Goal: Information Seeking & Learning: Obtain resource

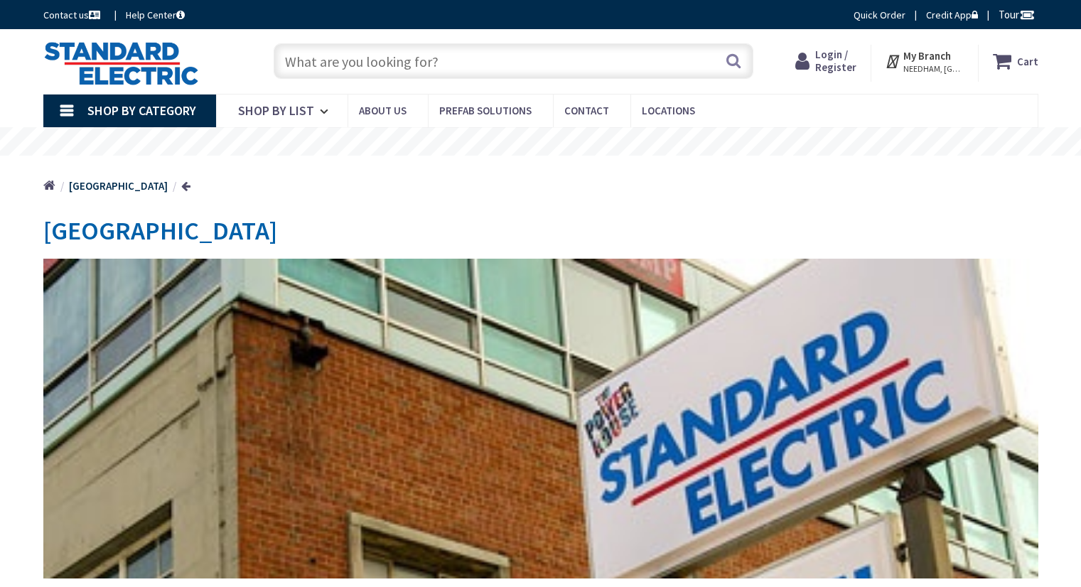
type input "[STREET_ADDRESS]"
click at [397, 75] on input "text" at bounding box center [514, 61] width 480 height 36
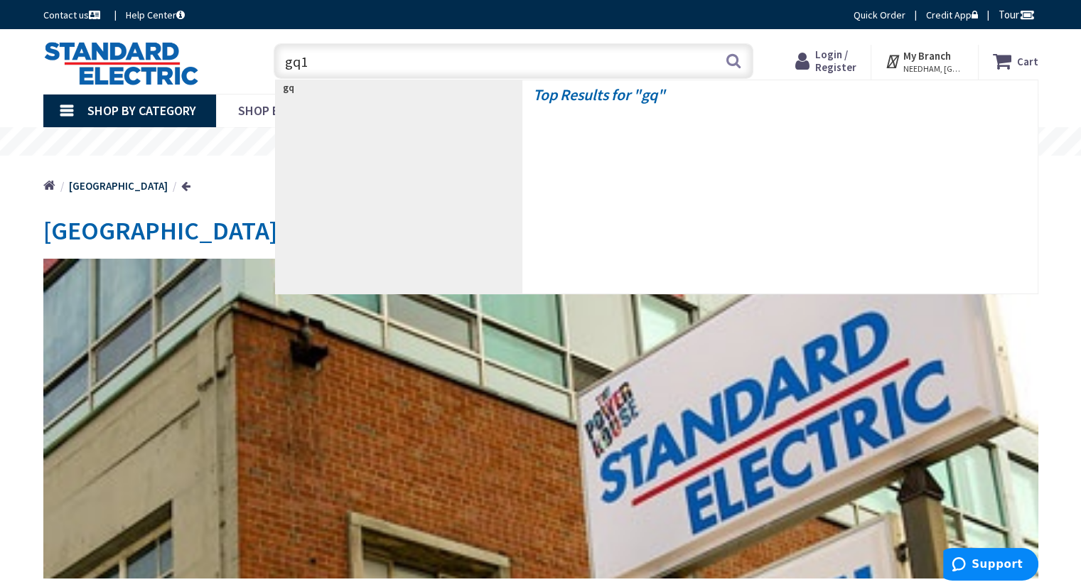
type input "gq10"
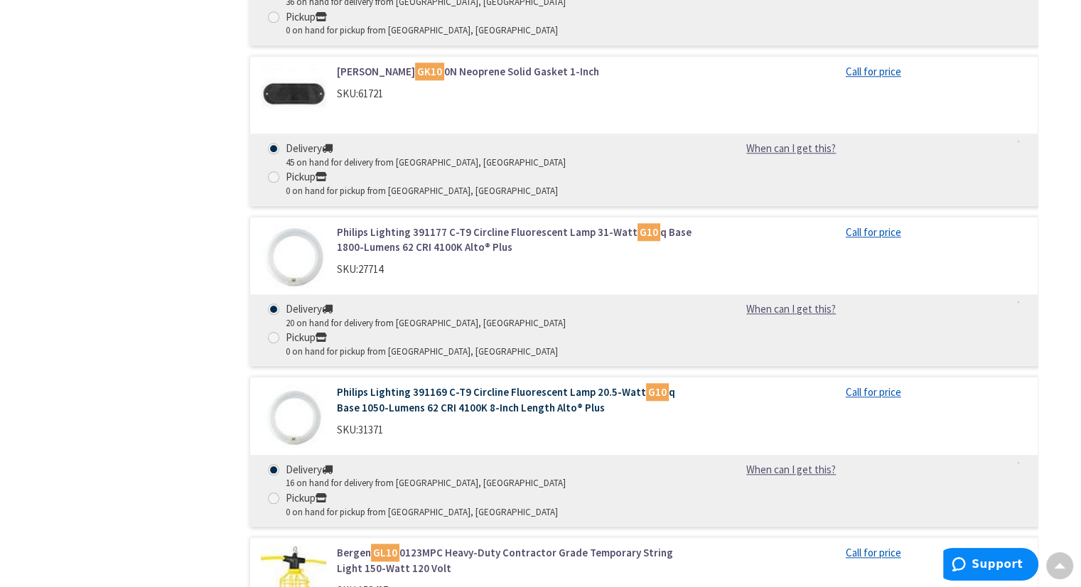
scroll to position [1386, 0]
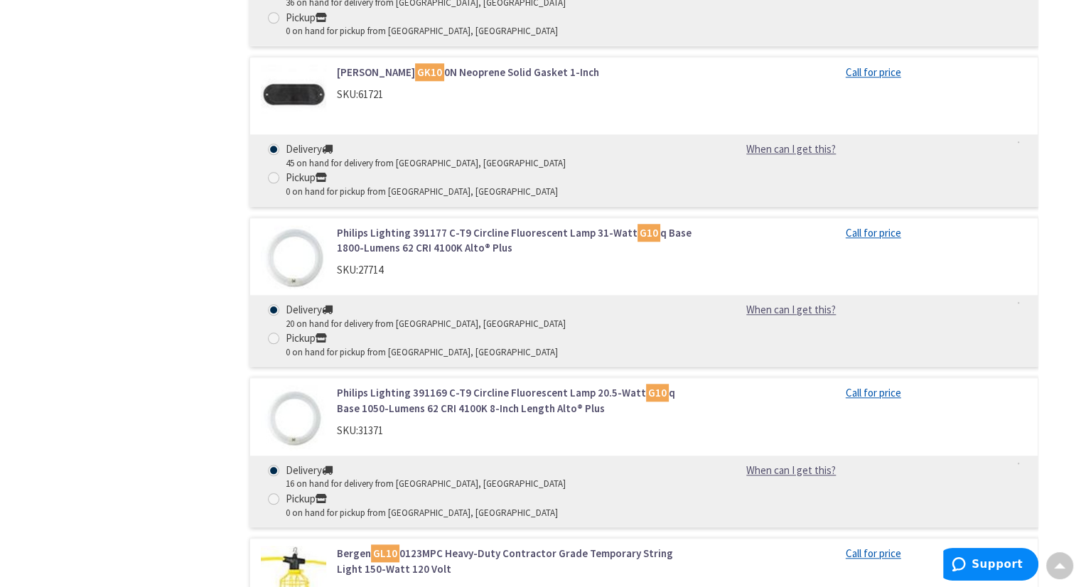
click at [381, 385] on link "Philips Lighting 391169 C-T9 Circline Fluorescent Lamp 20.5-Watt G10 q Base 105…" at bounding box center [518, 400] width 362 height 31
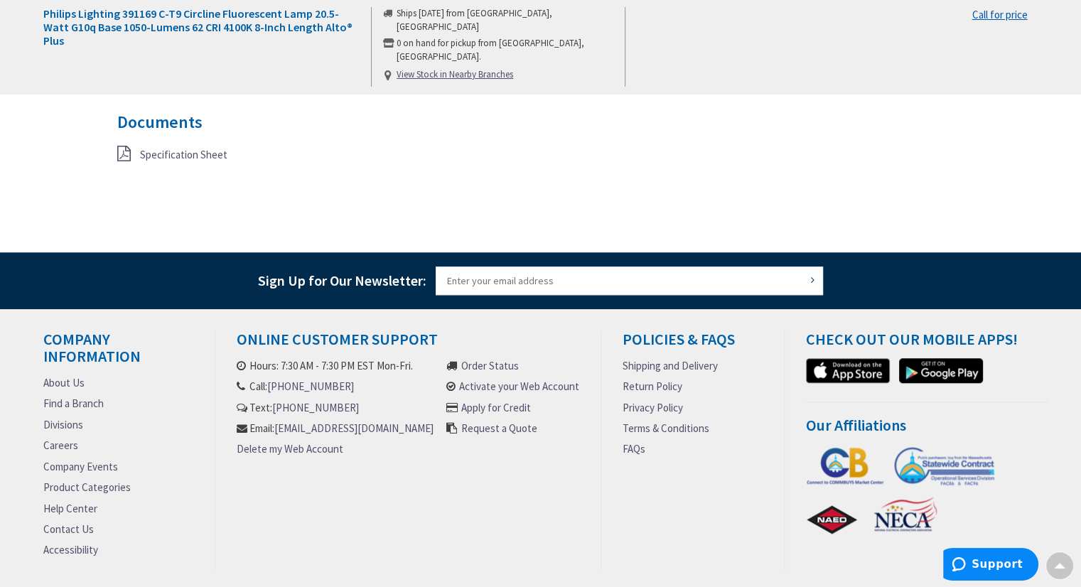
scroll to position [1009, 0]
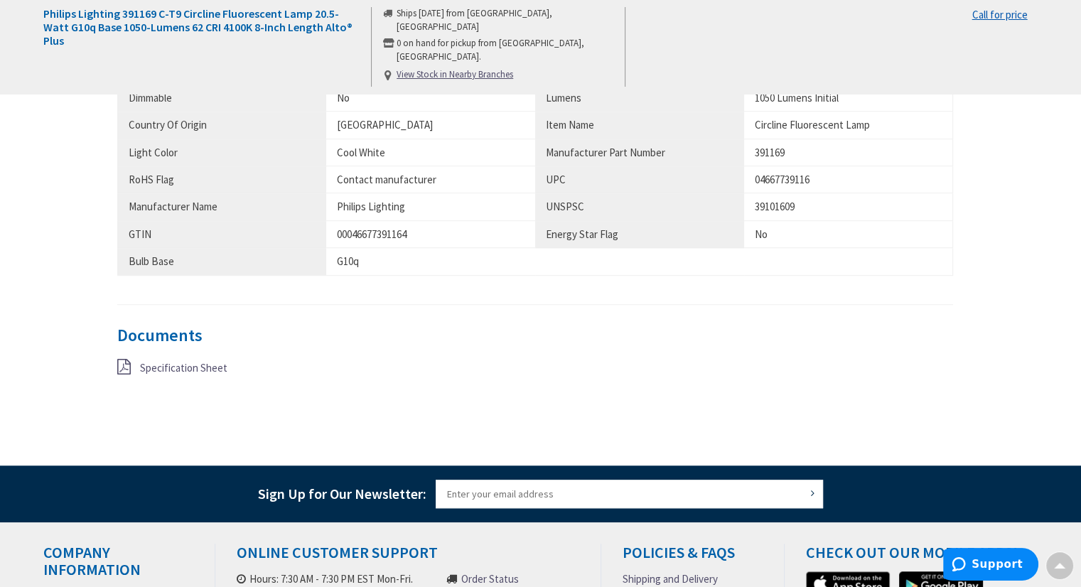
click at [205, 362] on span "Specification Sheet" at bounding box center [183, 367] width 87 height 13
